Goal: Complete application form

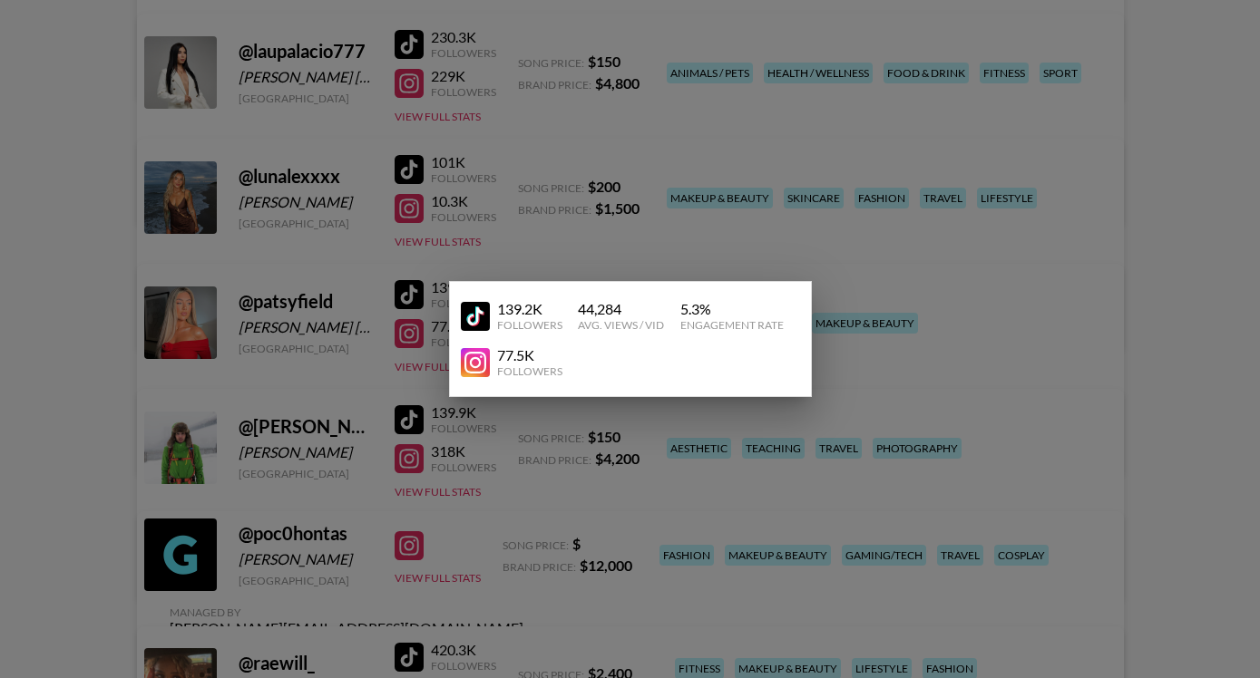
click at [833, 112] on div at bounding box center [630, 339] width 1260 height 678
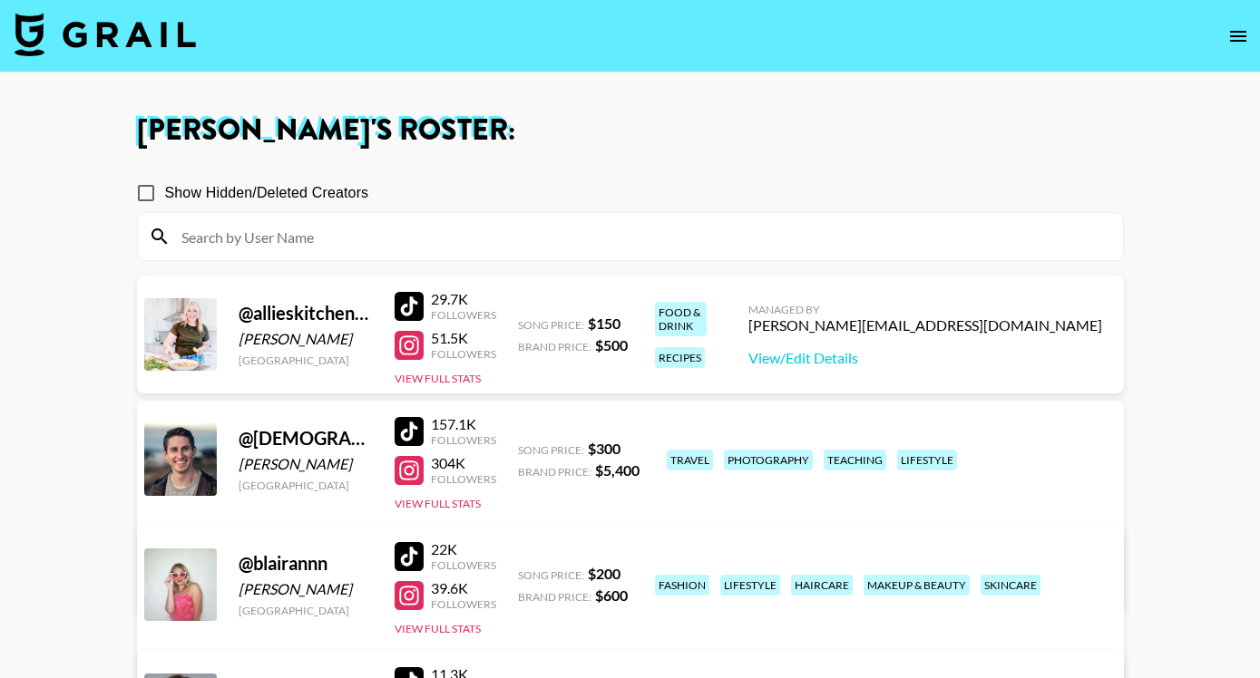
click at [1234, 31] on icon "open drawer" at bounding box center [1238, 36] width 16 height 11
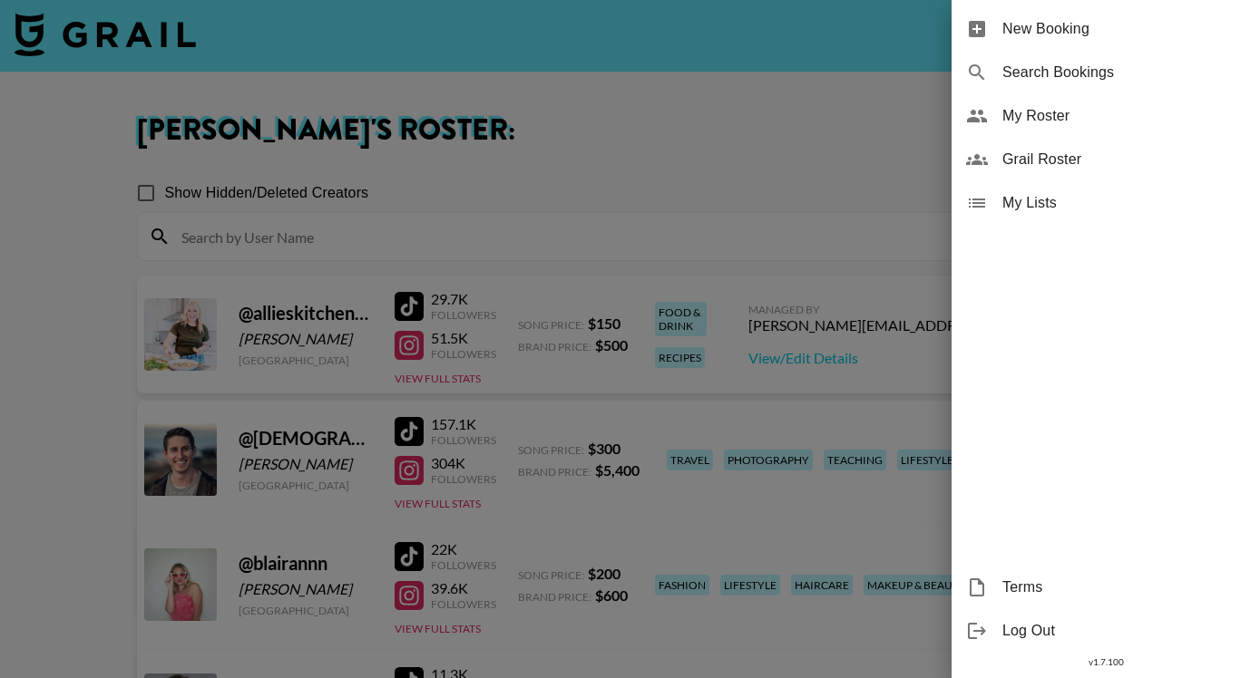
click at [212, 49] on div at bounding box center [630, 339] width 1260 height 678
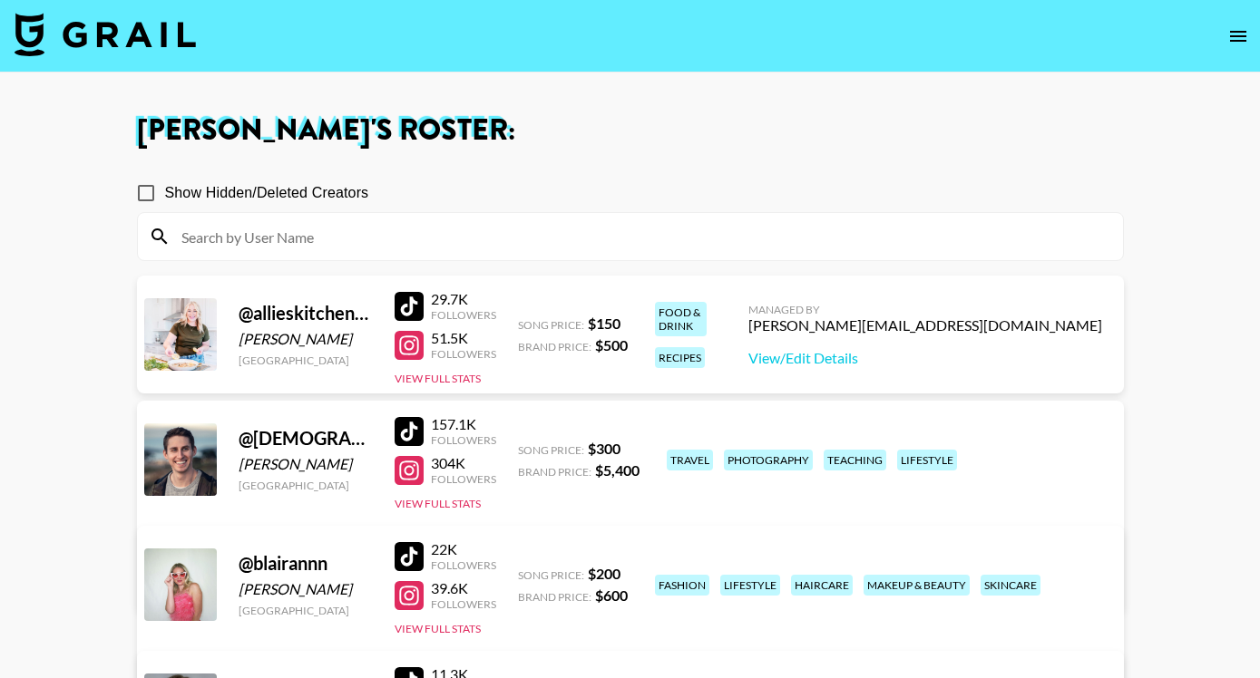
click at [164, 42] on img at bounding box center [105, 35] width 181 height 44
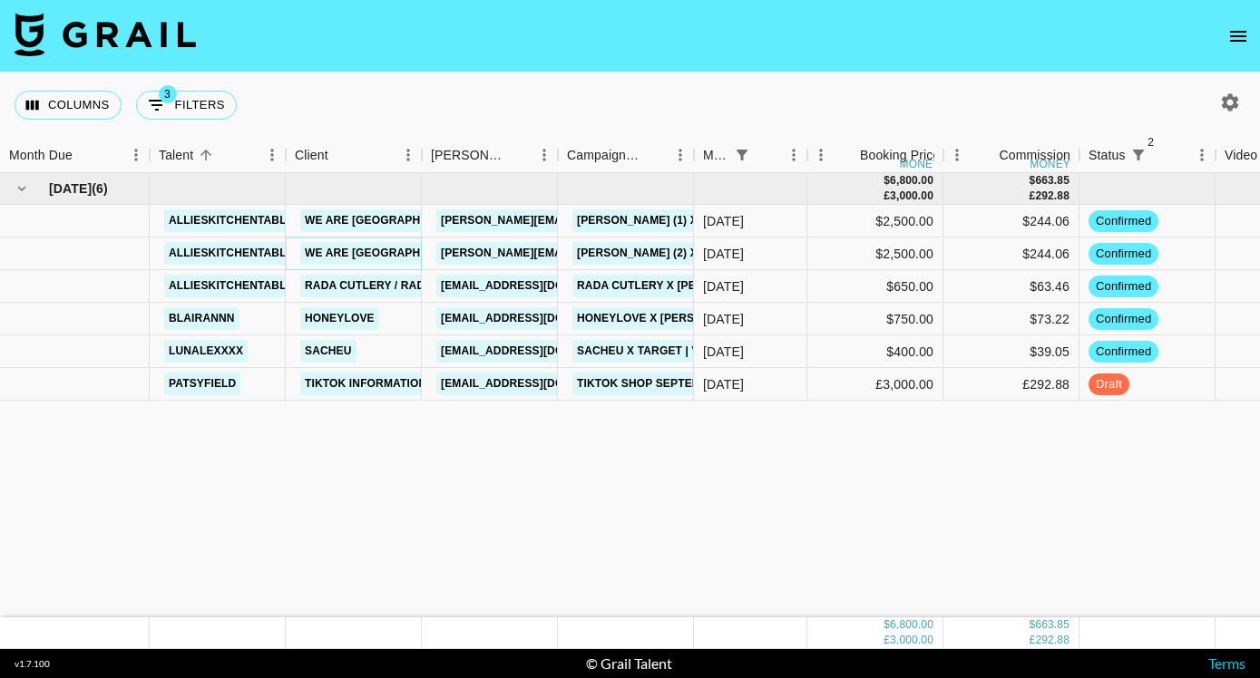
click at [369, 251] on link "We are [GEOGRAPHIC_DATA]" at bounding box center [387, 253] width 175 height 23
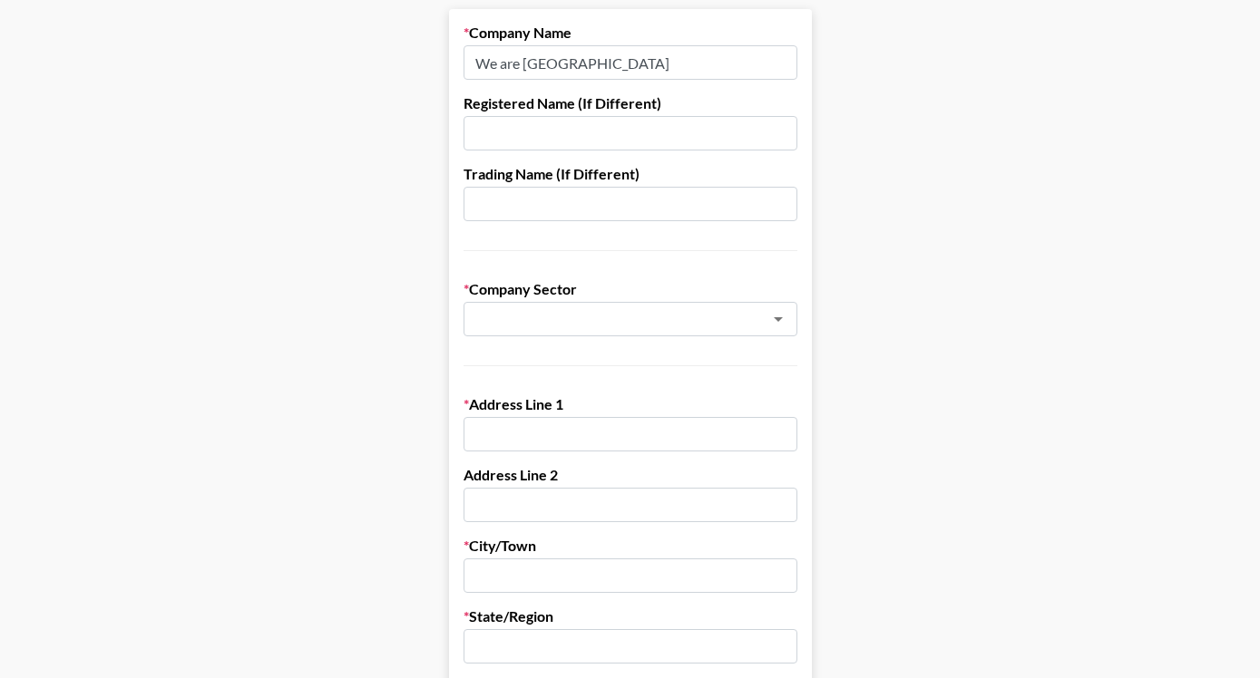
scroll to position [180, 0]
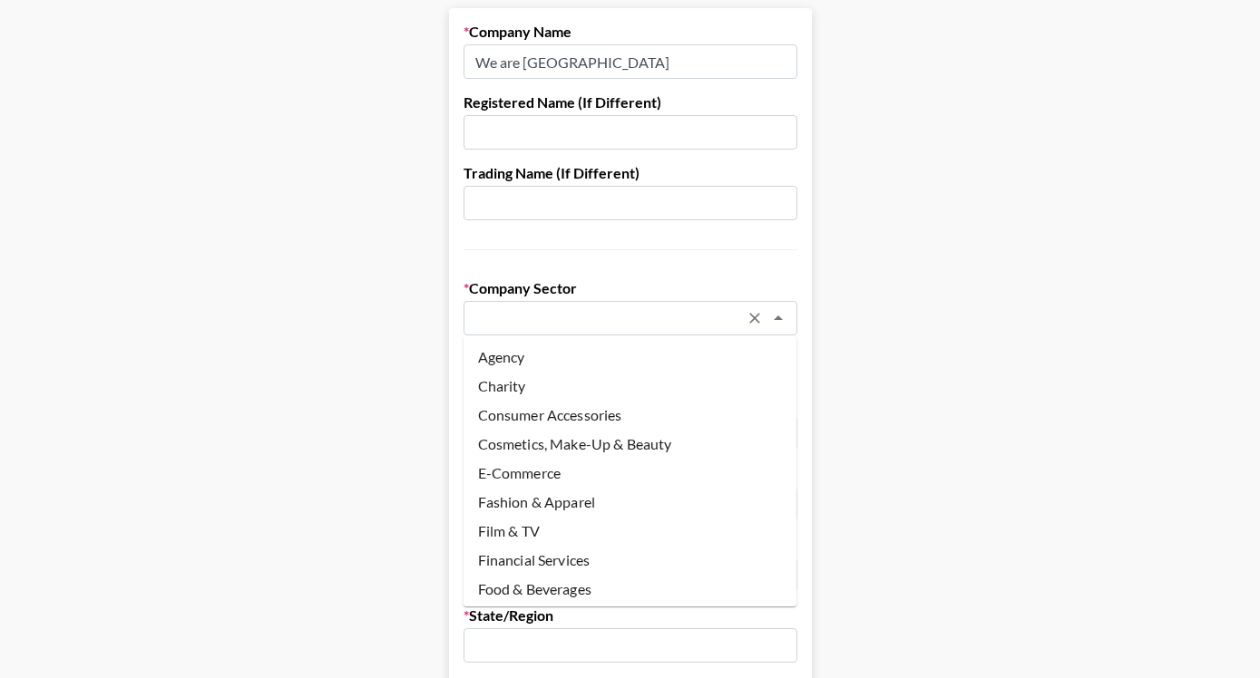
click at [562, 313] on input "text" at bounding box center [606, 318] width 264 height 21
click at [539, 362] on li "Agency" at bounding box center [630, 357] width 334 height 29
type input "Agency"
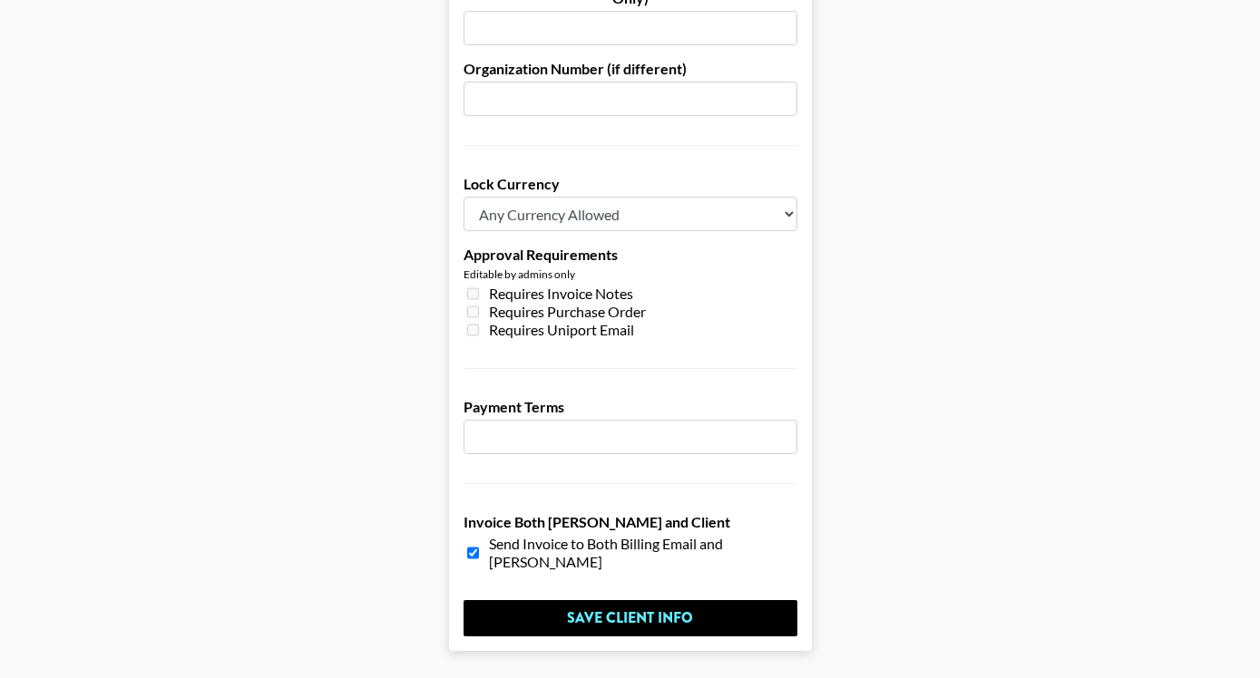
scroll to position [1339, 0]
